Goal: Find specific page/section: Find specific page/section

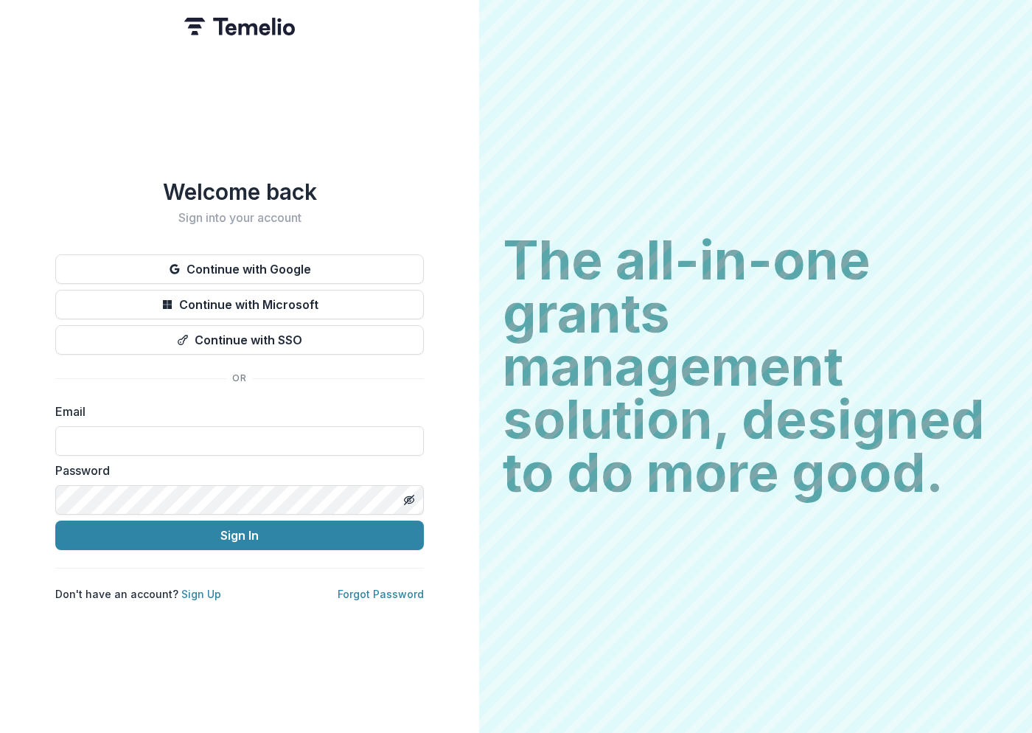
type input "**********"
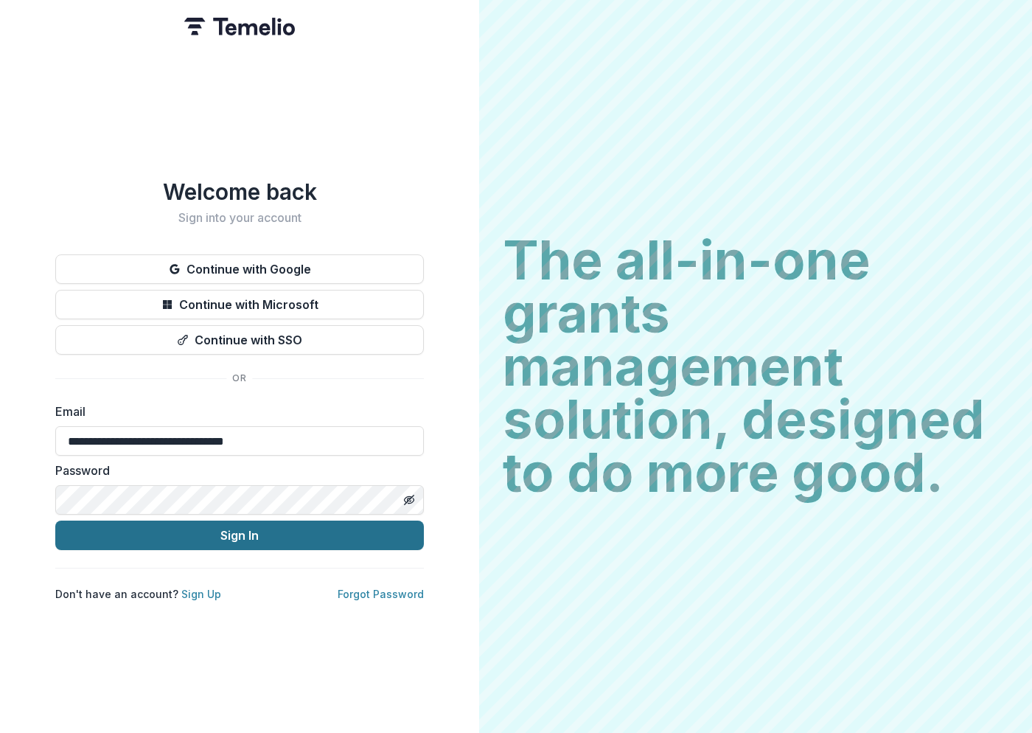
click at [192, 530] on button "Sign In" at bounding box center [239, 534] width 369 height 29
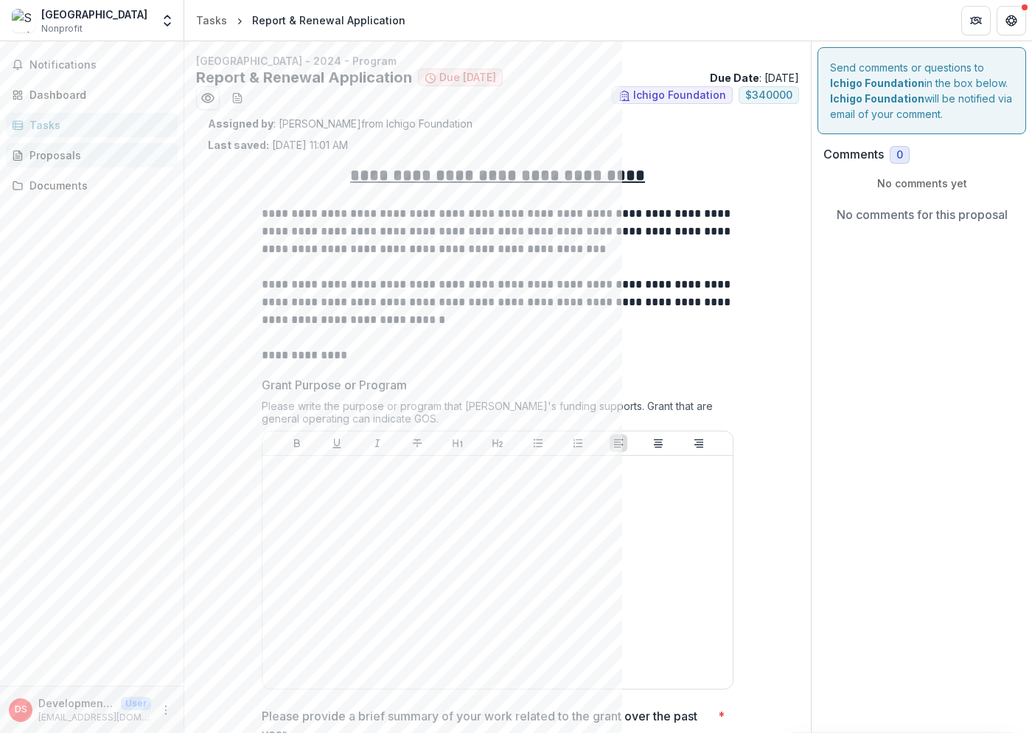
click at [66, 149] on div "Proposals" at bounding box center [97, 154] width 136 height 15
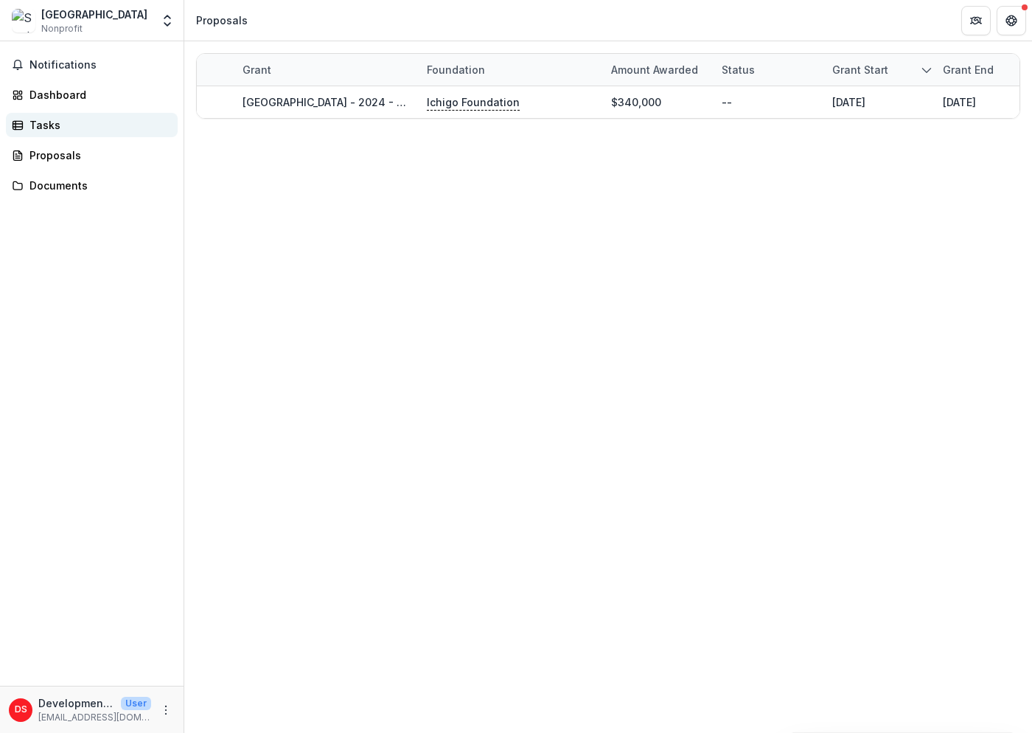
click at [73, 127] on div "Tasks" at bounding box center [97, 124] width 136 height 15
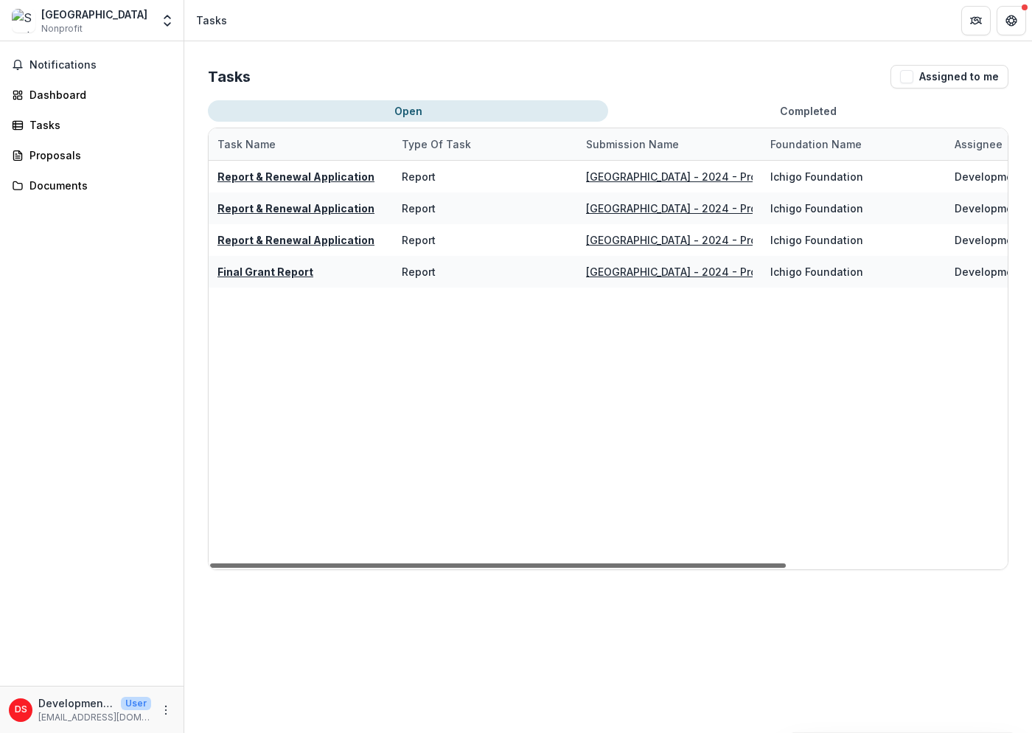
drag, startPoint x: 349, startPoint y: 564, endPoint x: 332, endPoint y: 553, distance: 20.9
click at [332, 553] on div "Task Name Type of Task Submission Name Foundation Name Assignee Due Date Report…" at bounding box center [608, 348] width 799 height 441
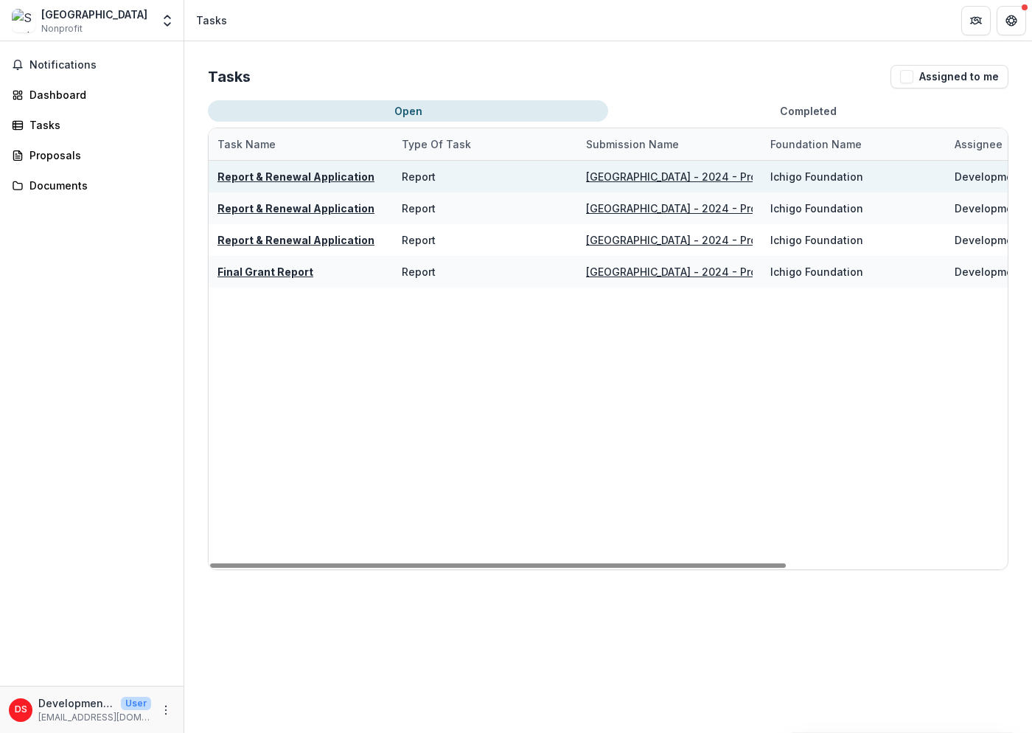
click at [349, 172] on u "Report & Renewal Application" at bounding box center [295, 176] width 157 height 13
